Goal: Check status

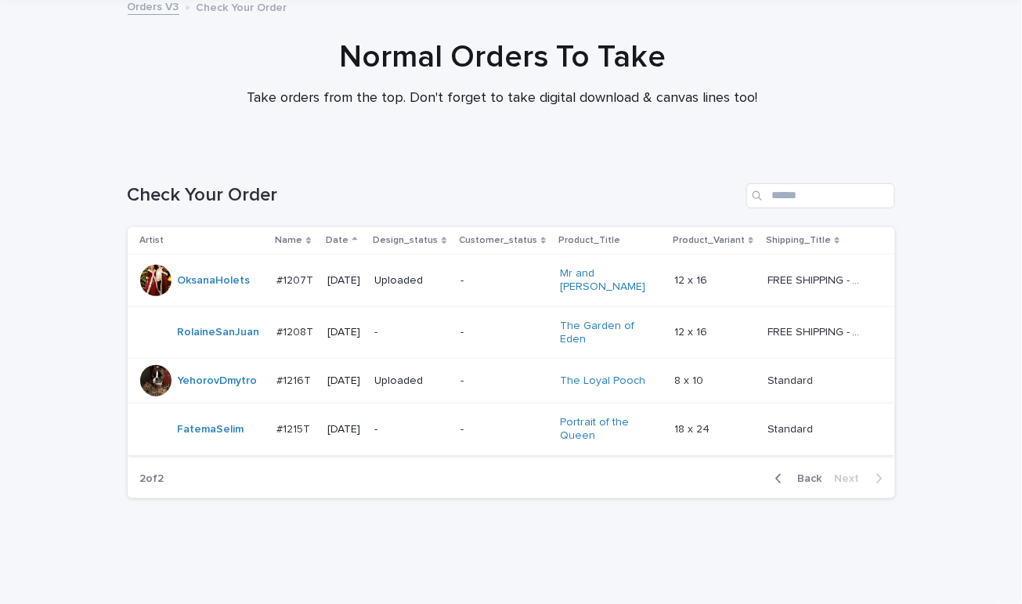
scroll to position [108, 0]
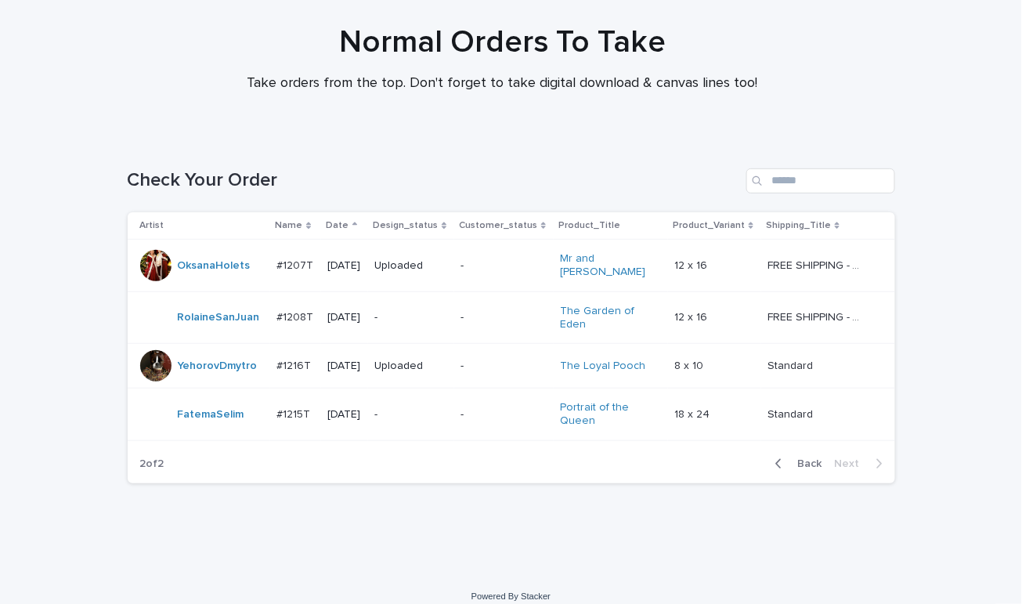
drag, startPoint x: 797, startPoint y: 448, endPoint x: 749, endPoint y: 471, distance: 53.6
click at [797, 458] on span "Back" at bounding box center [806, 463] width 34 height 11
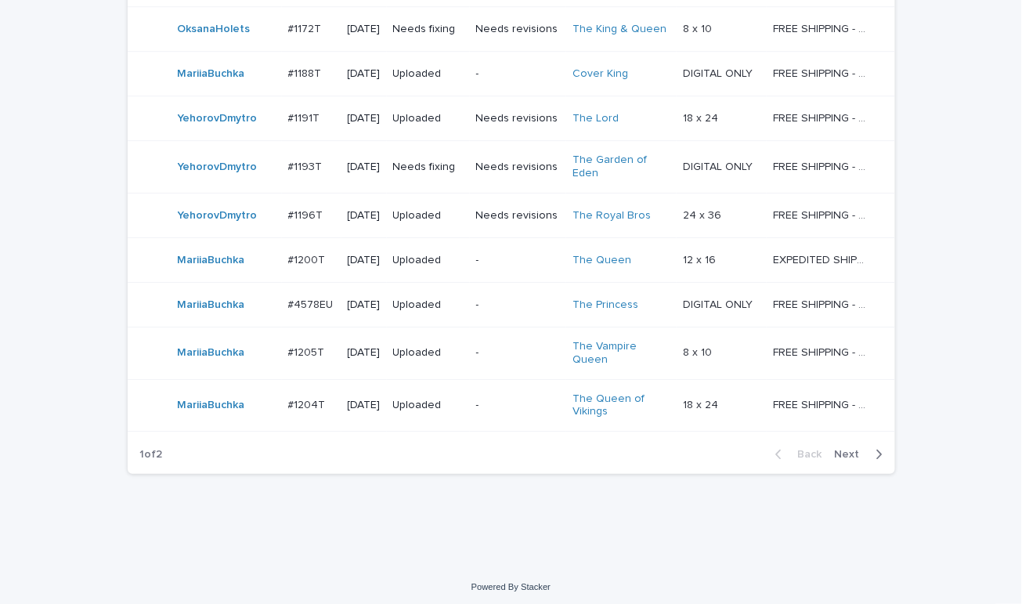
scroll to position [1361, 0]
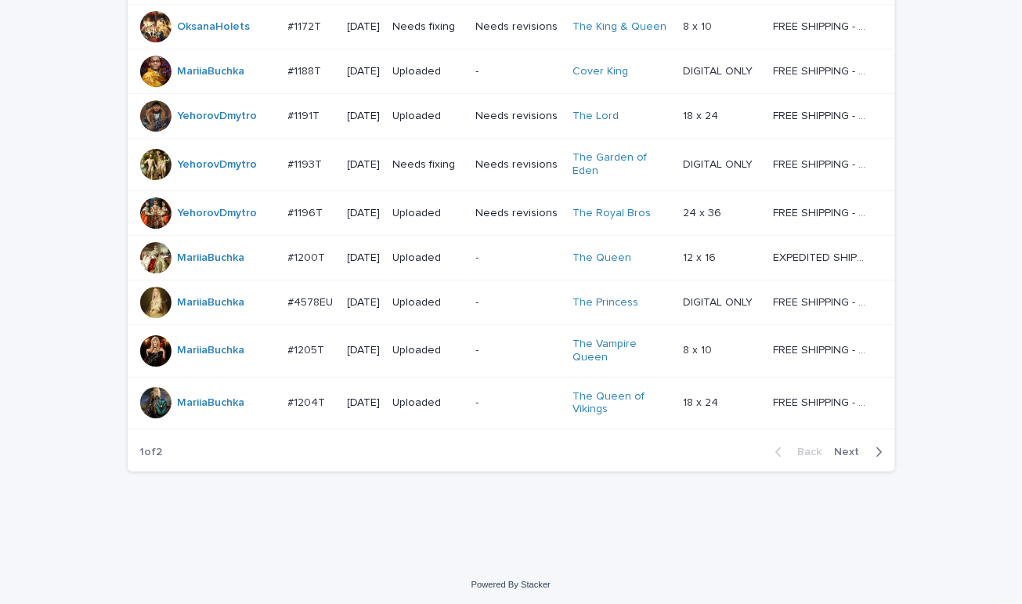
click at [842, 456] on button "Next" at bounding box center [862, 452] width 67 height 14
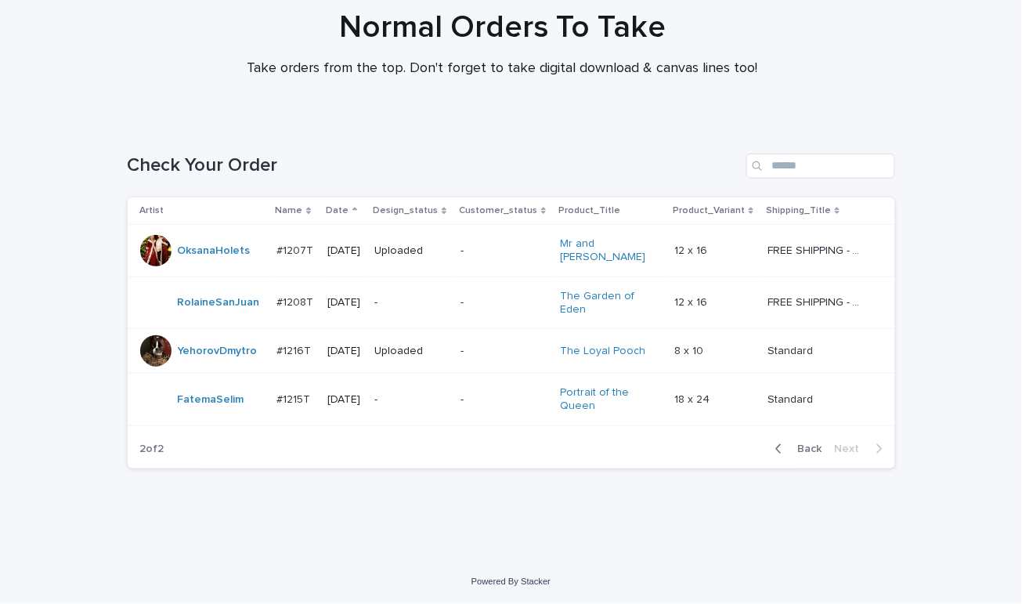
scroll to position [108, 0]
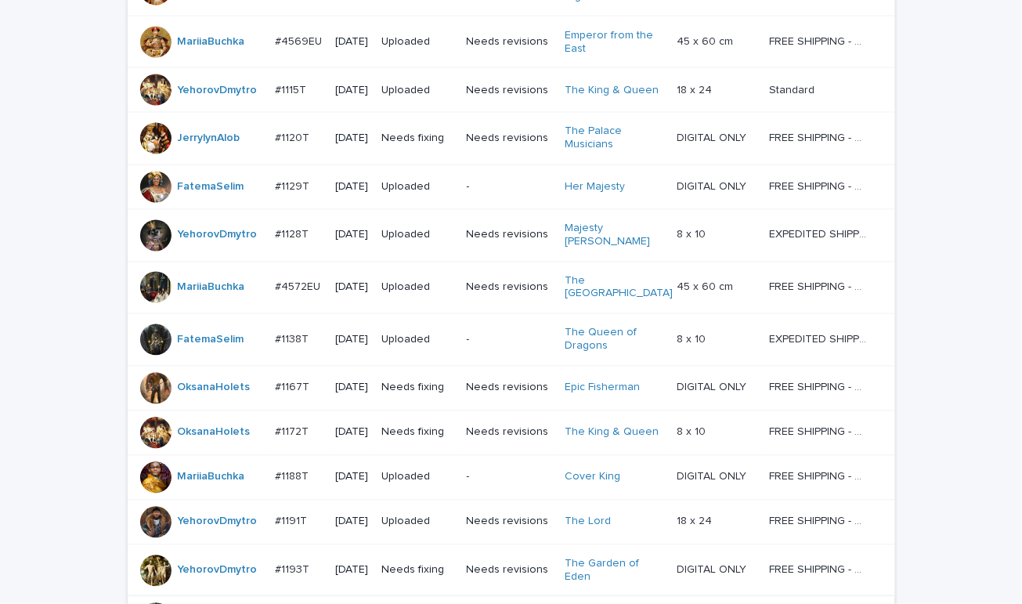
scroll to position [1272, 0]
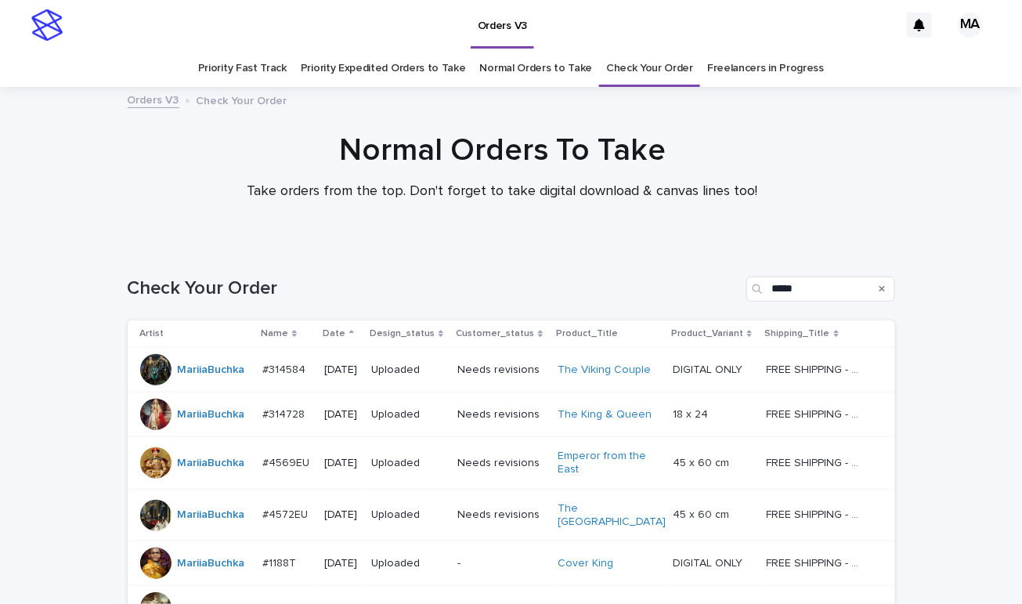
scroll to position [274, 0]
